Goal: Information Seeking & Learning: Check status

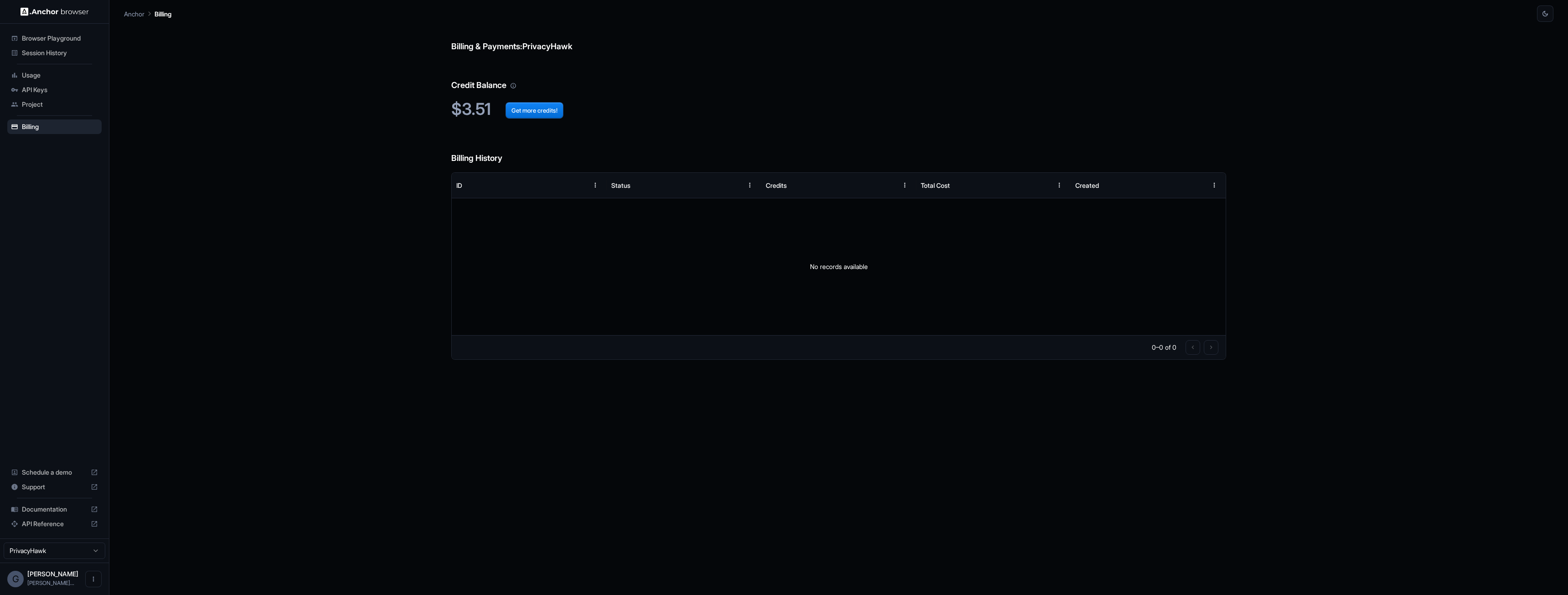
click at [48, 52] on span "Session History" at bounding box center [59, 53] width 76 height 9
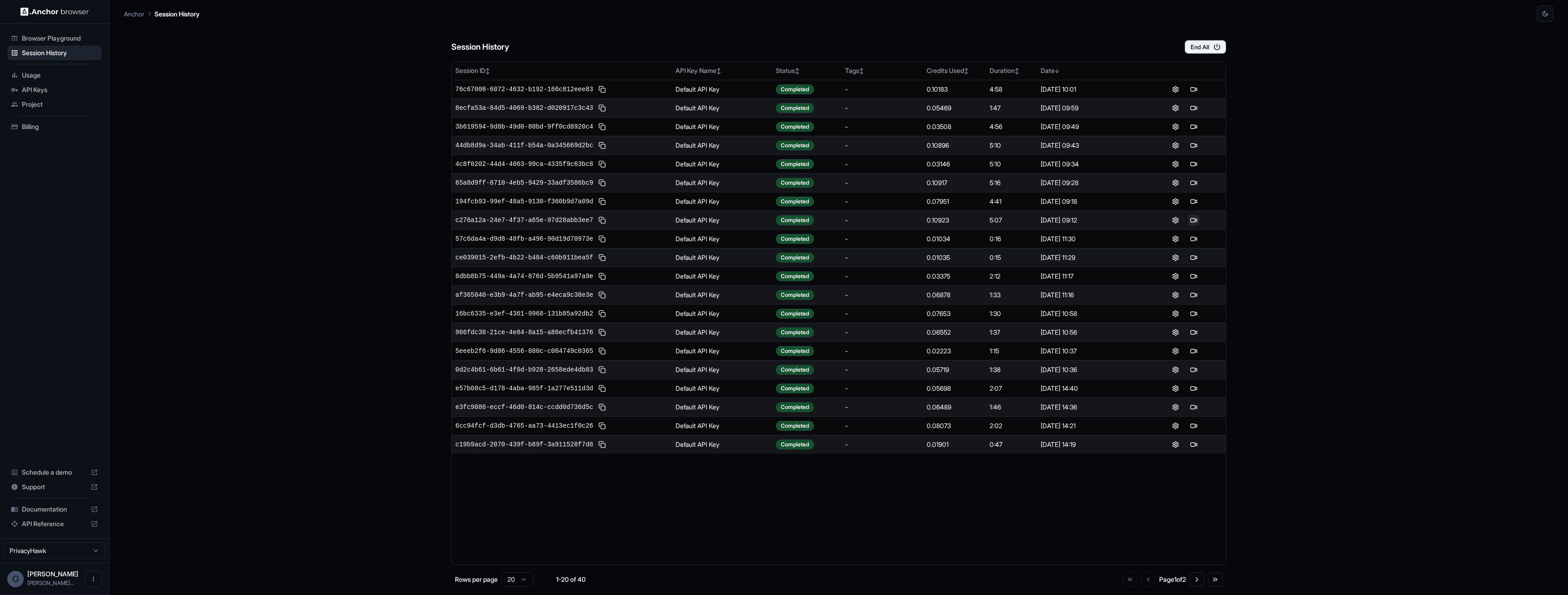
click at [1192, 220] on button at bounding box center [1194, 220] width 11 height 11
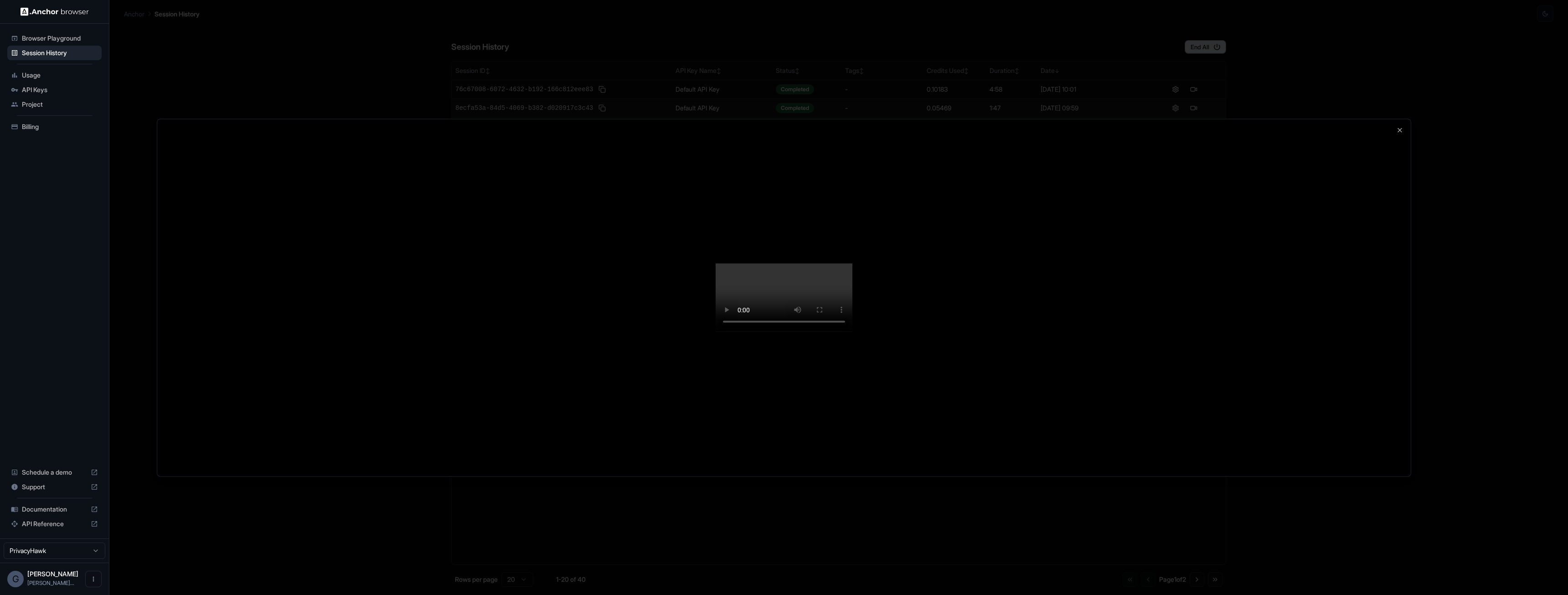
drag, startPoint x: 903, startPoint y: 402, endPoint x: 694, endPoint y: 432, distance: 211.1
drag, startPoint x: 694, startPoint y: 432, endPoint x: 1242, endPoint y: 389, distance: 549.7
click at [1242, 389] on div at bounding box center [784, 298] width 1254 height 357
click at [1393, 119] on div at bounding box center [784, 298] width 1254 height 357
click at [1401, 126] on icon "button" at bounding box center [1399, 129] width 7 height 7
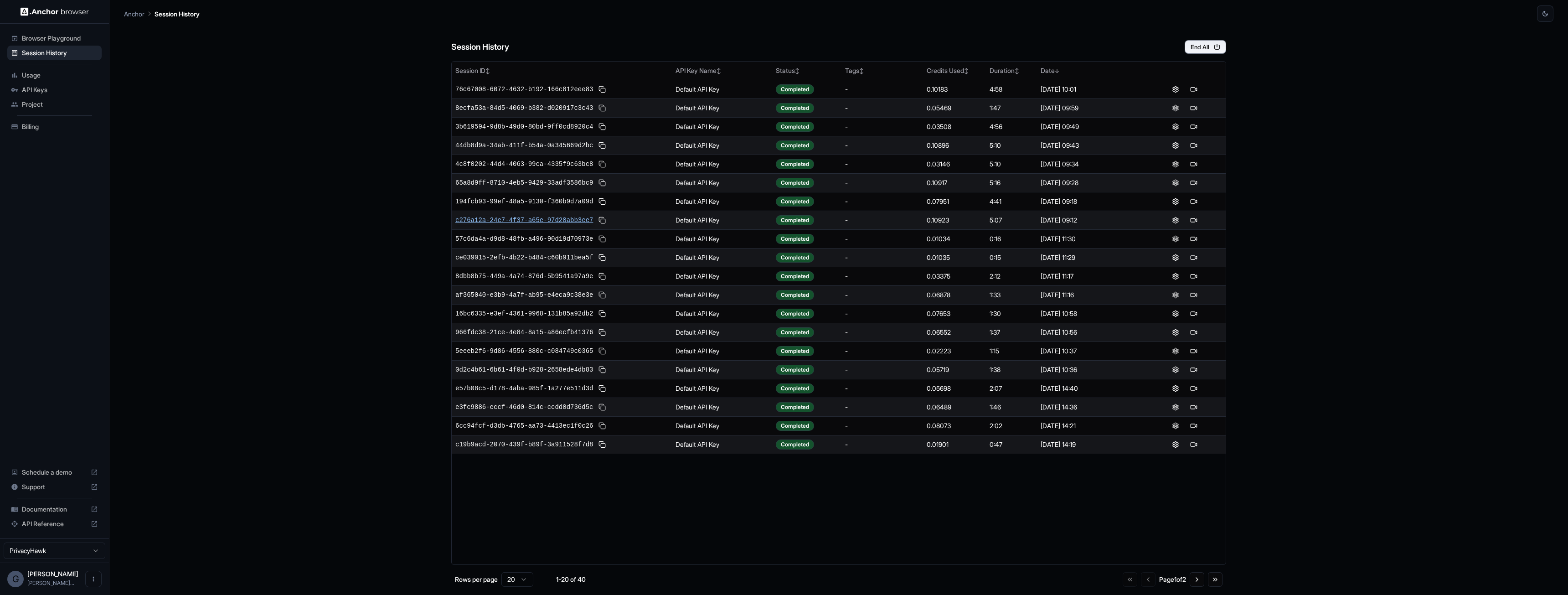
click at [558, 216] on span "c276a12a-24e7-4f37-a65e-97d28abb3ee7" at bounding box center [523, 220] width 138 height 9
click at [567, 106] on span "8ecfa53a-84d5-4069-b382-d020917c3c43" at bounding box center [523, 108] width 138 height 9
click at [539, 123] on span "3b619594-9d8b-49d0-80bd-9ff0cd8920c4" at bounding box center [523, 127] width 138 height 9
click at [567, 161] on span "4c8f0202-44d4-4063-99ca-4335f9c63bc8" at bounding box center [523, 165] width 138 height 9
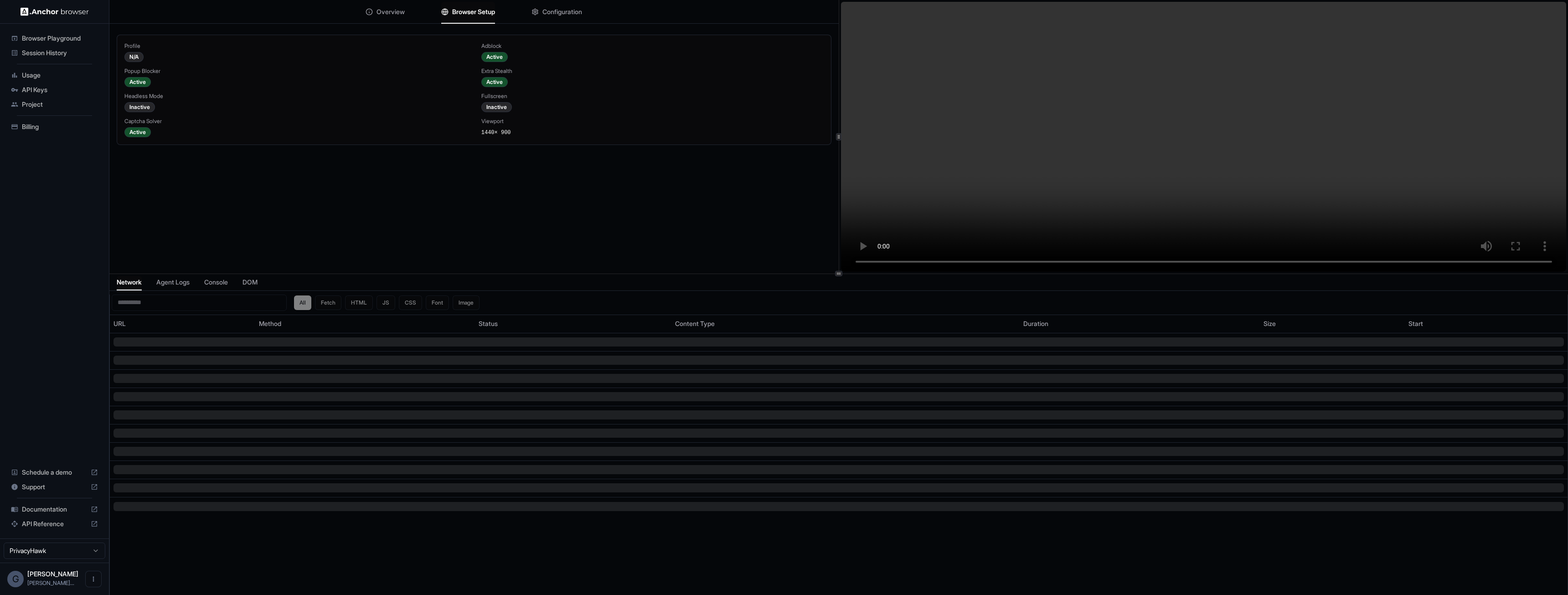
click at [464, 9] on span "Browser Setup" at bounding box center [473, 12] width 43 height 9
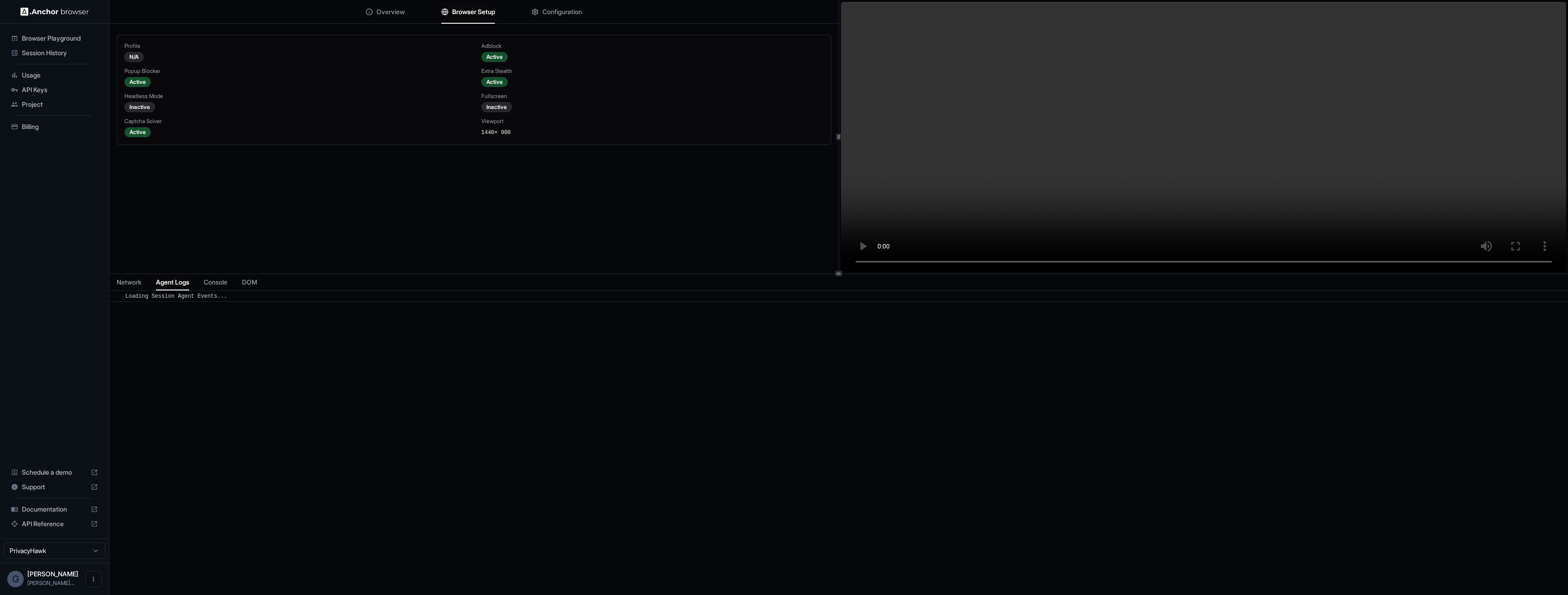
click at [187, 286] on span "Agent Logs" at bounding box center [172, 282] width 33 height 9
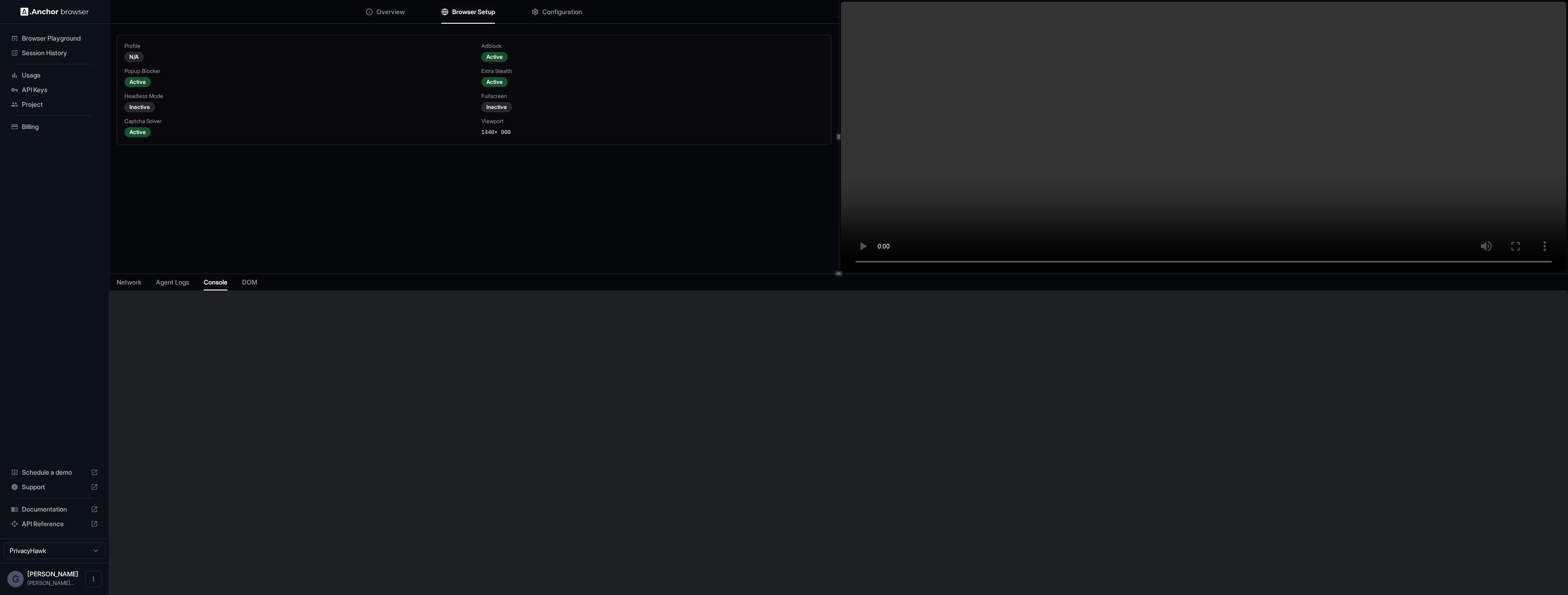
click at [217, 285] on span "Console" at bounding box center [215, 282] width 24 height 9
click at [261, 288] on div "Network Agent Logs Console DOM" at bounding box center [838, 282] width 1458 height 17
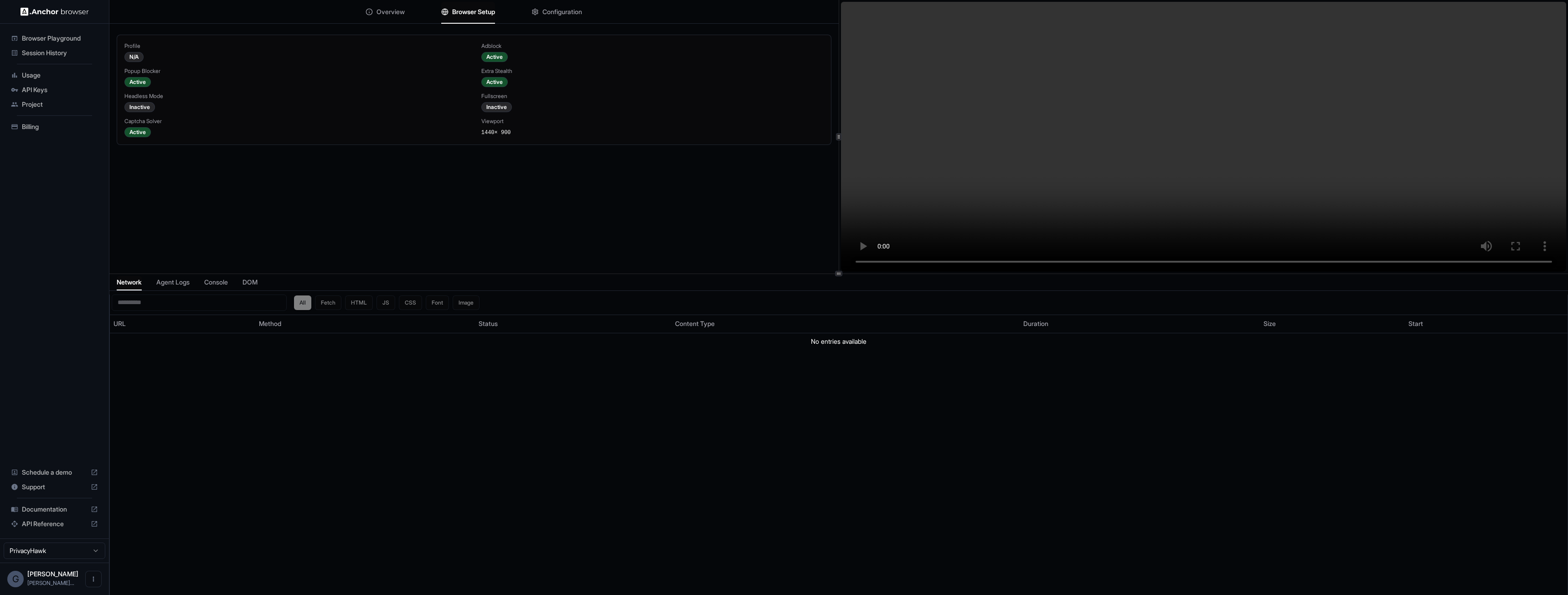
click at [137, 284] on span "Network" at bounding box center [129, 282] width 25 height 9
